Goal: Find specific page/section: Find specific page/section

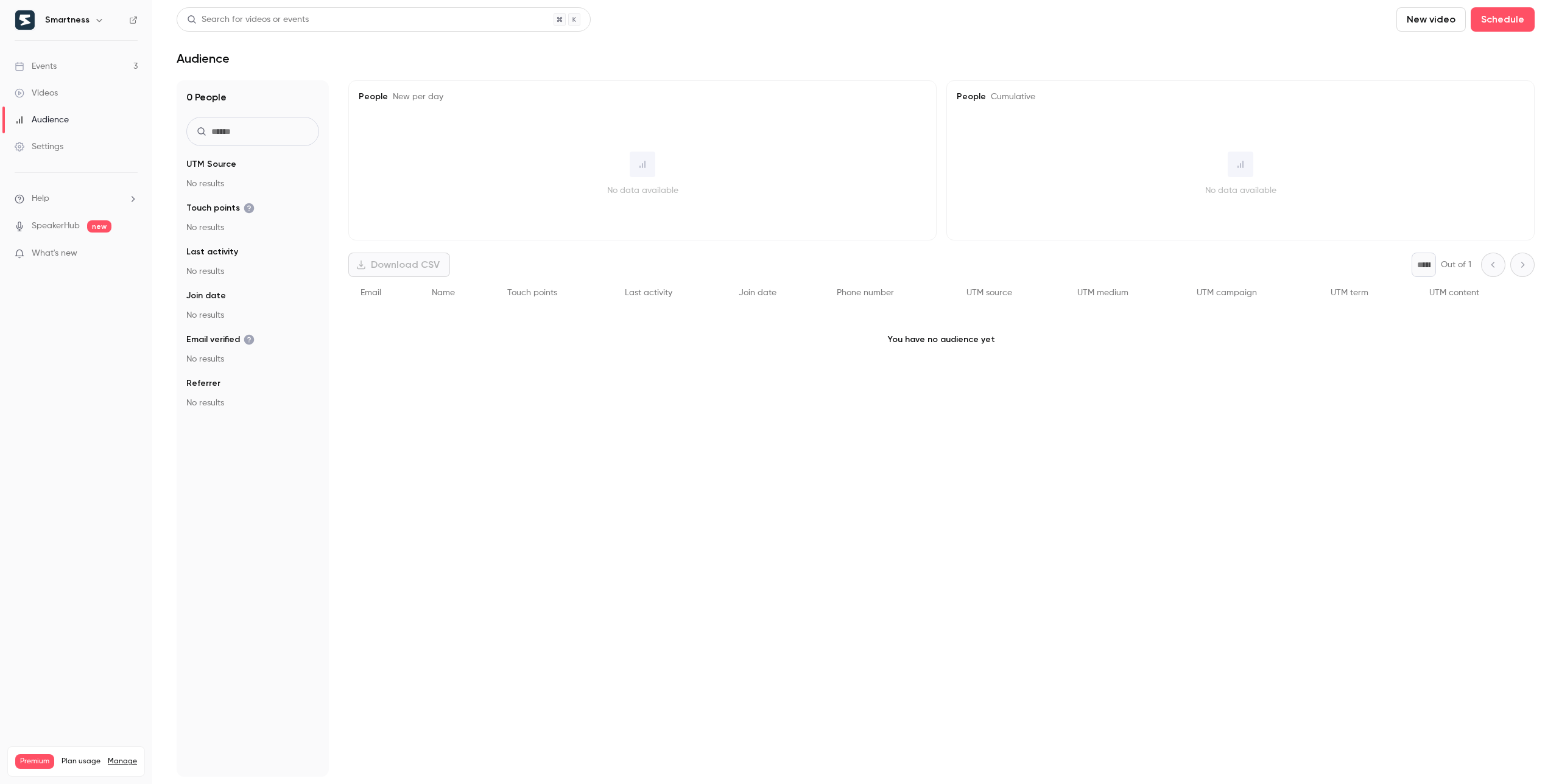
click at [58, 66] on link "Events 3" at bounding box center [76, 66] width 152 height 27
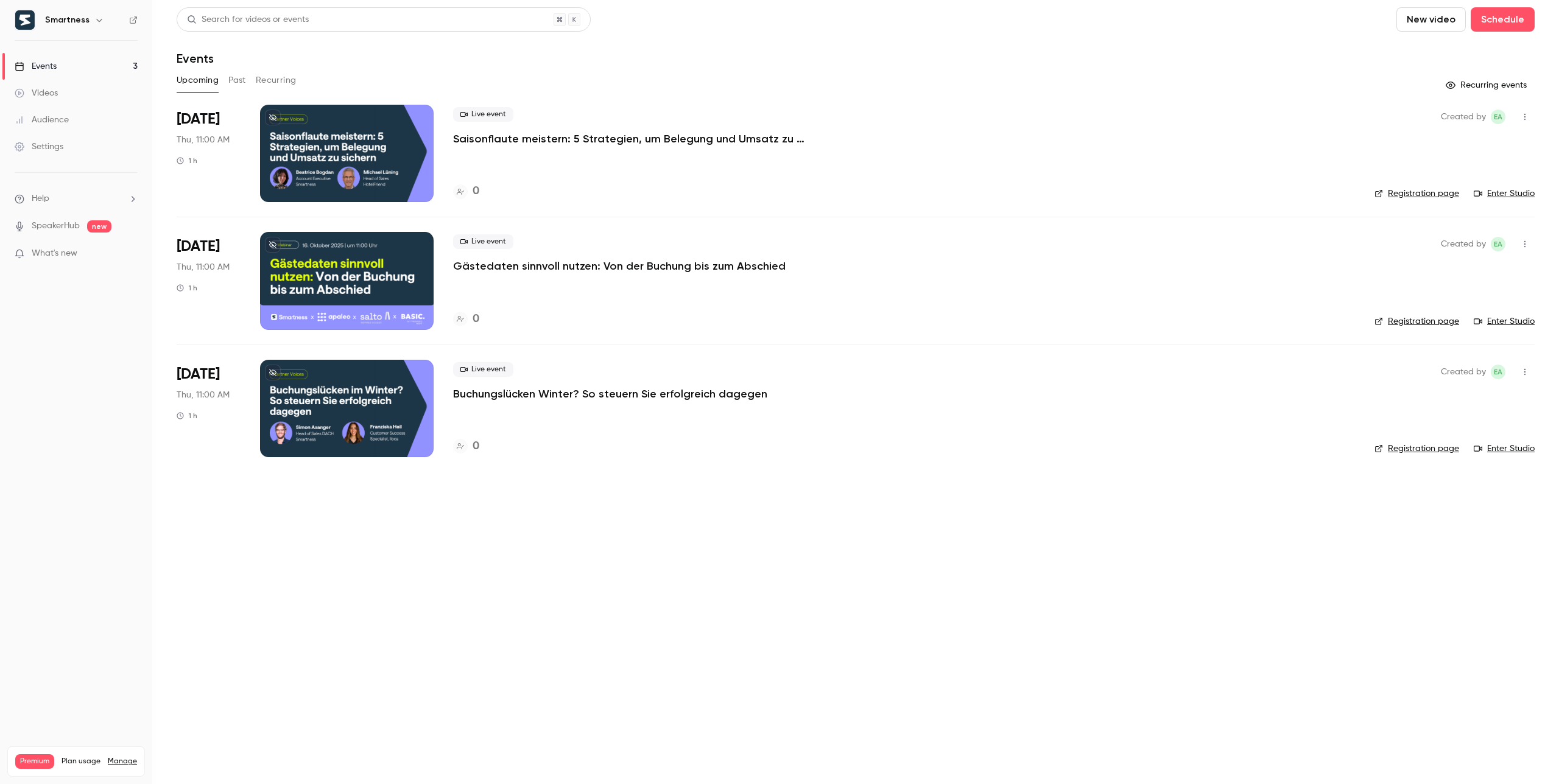
click at [71, 23] on h6 "Smartness" at bounding box center [67, 20] width 44 height 12
click at [95, 19] on icon "button" at bounding box center [99, 19] width 10 height 10
click at [89, 112] on span "Switch channel" at bounding box center [74, 111] width 61 height 12
click at [87, 142] on div "Smartness" at bounding box center [113, 138] width 139 height 12
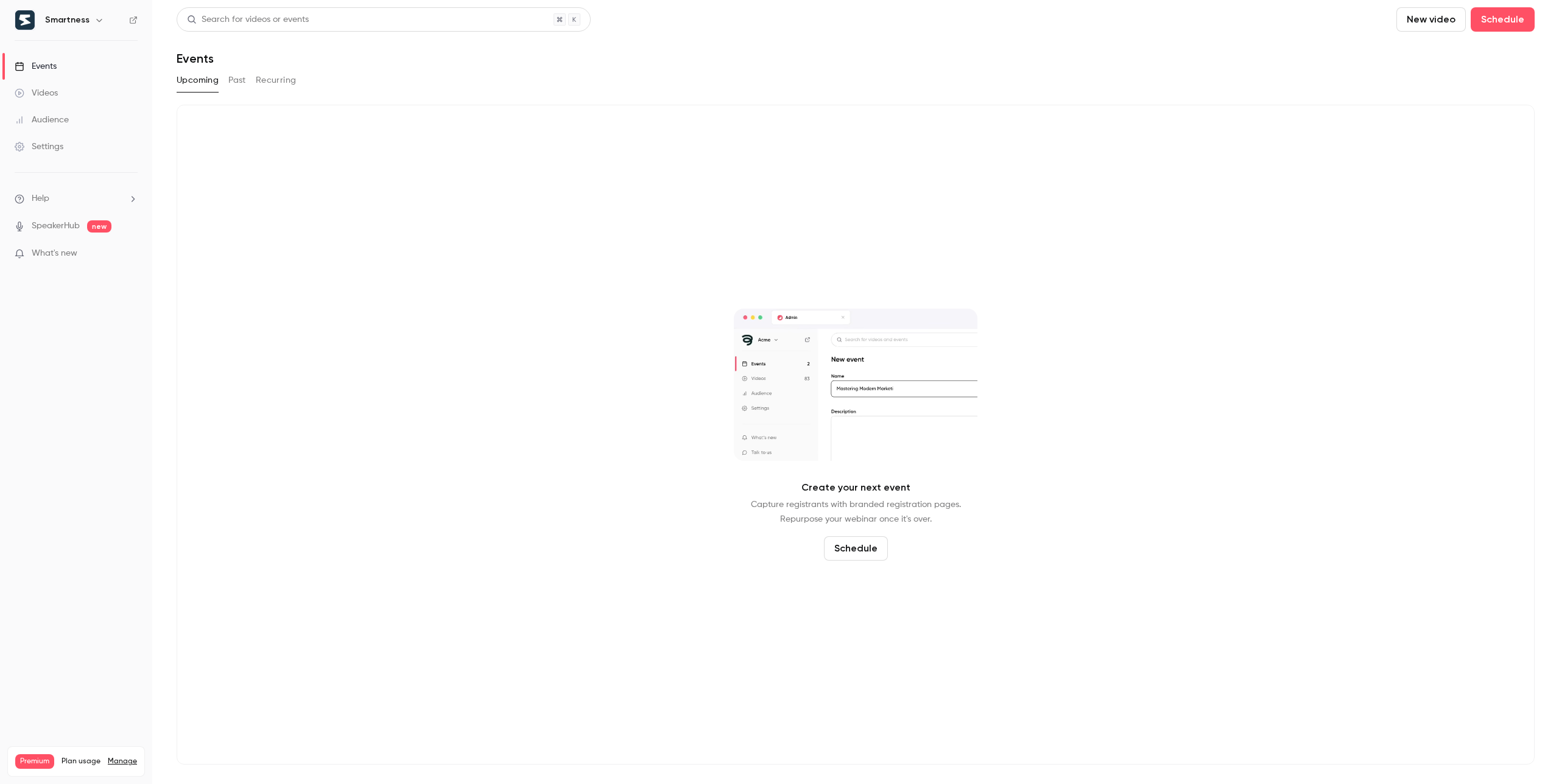
click at [96, 18] on icon "button" at bounding box center [99, 19] width 10 height 10
click at [95, 115] on span "Switch channel" at bounding box center [74, 111] width 61 height 12
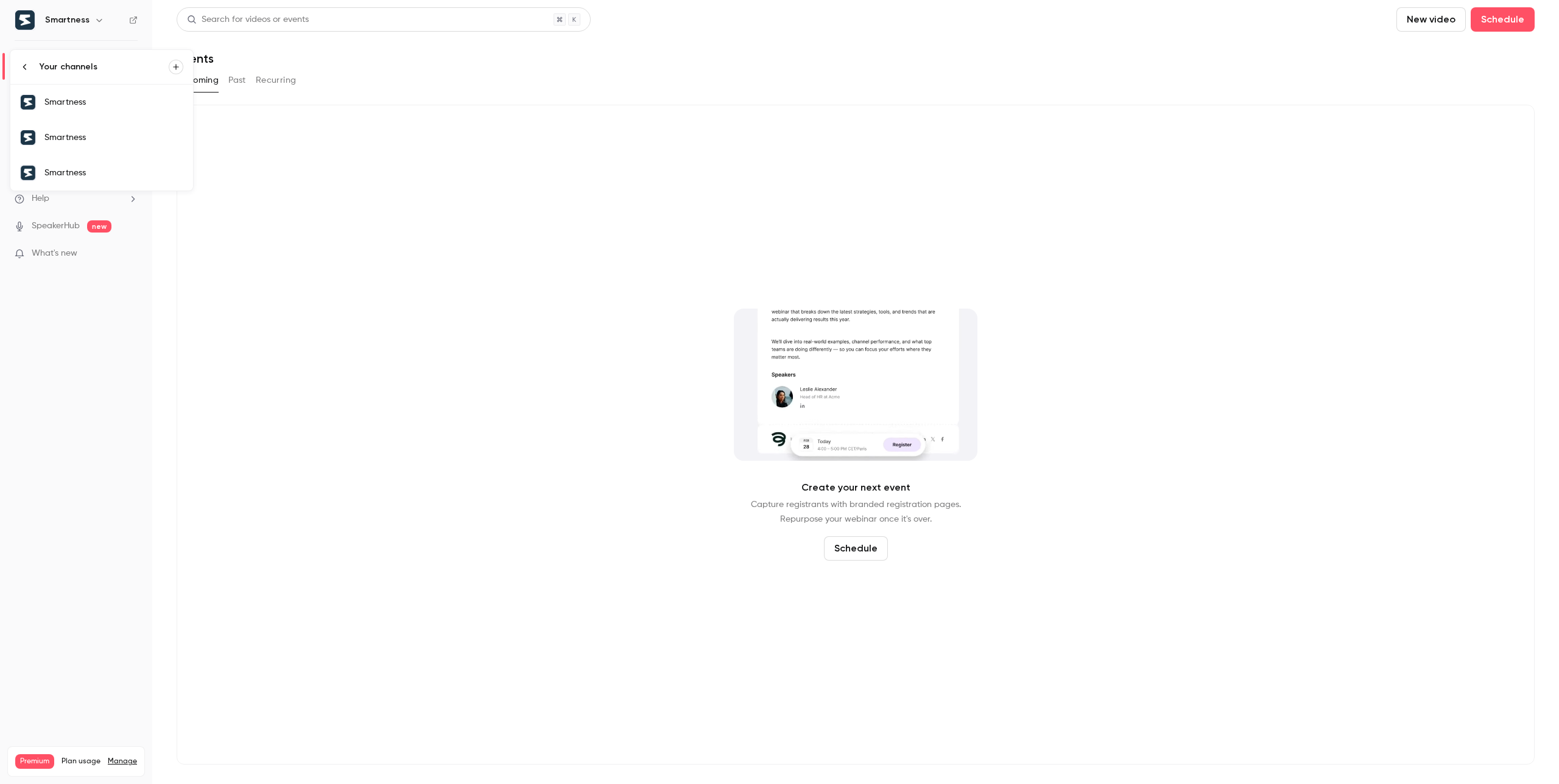
click at [84, 174] on div "Smartness" at bounding box center [113, 173] width 139 height 12
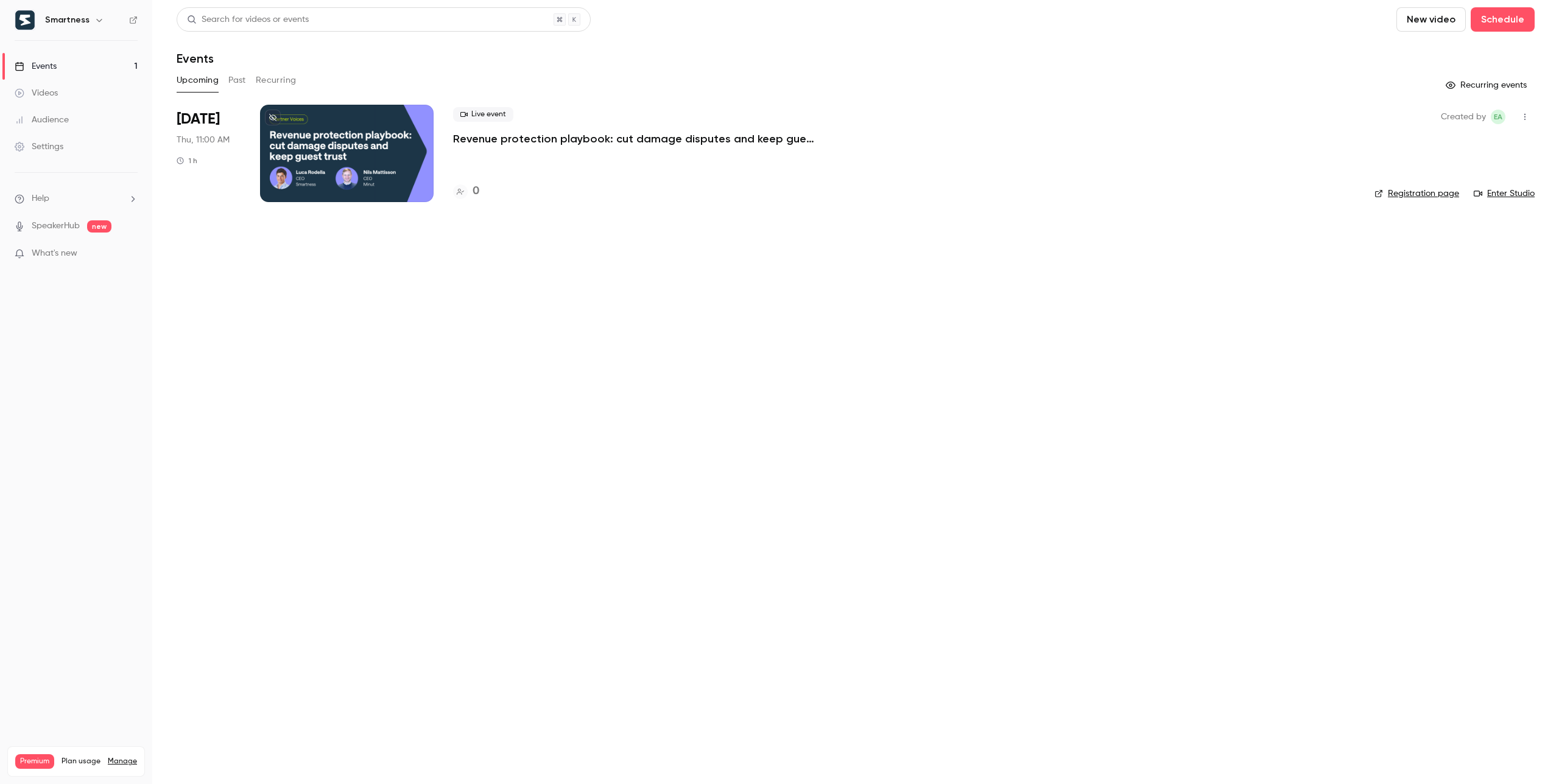
click at [380, 160] on div at bounding box center [347, 153] width 174 height 97
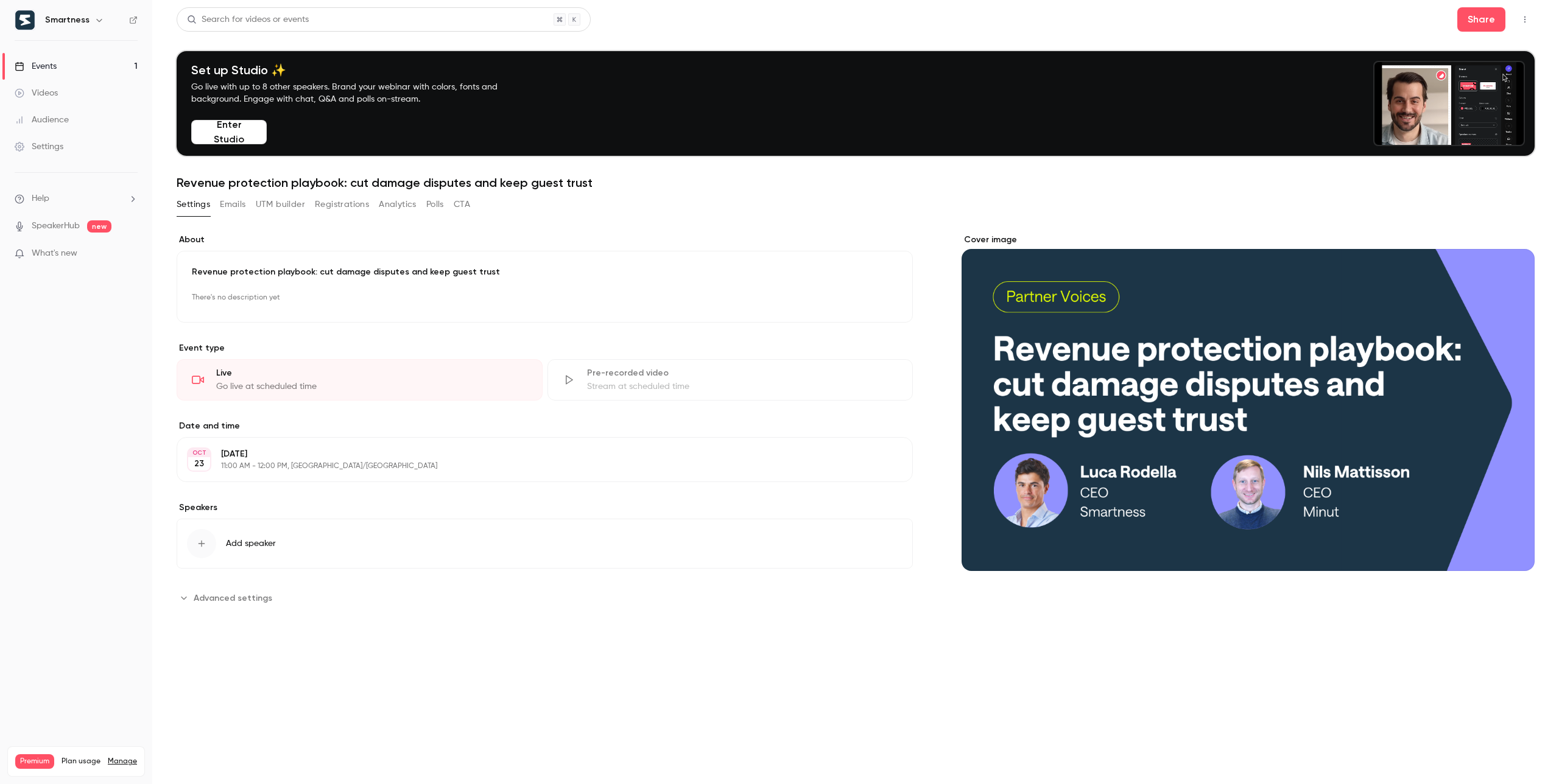
click at [336, 207] on button "Registrations" at bounding box center [342, 204] width 54 height 19
